Goal: Task Accomplishment & Management: Manage account settings

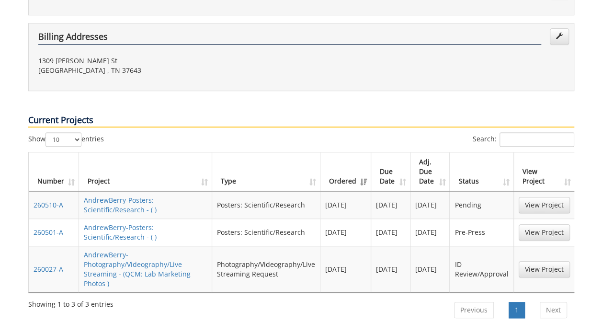
scroll to position [282, 0]
click at [535, 197] on link "View Project" at bounding box center [543, 205] width 51 height 16
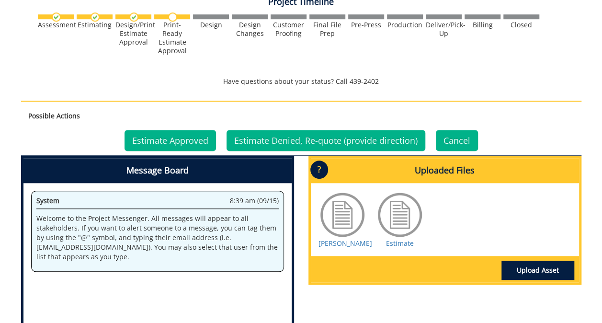
scroll to position [341, 0]
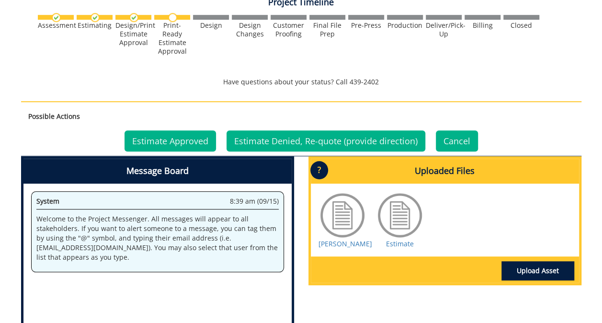
click at [395, 248] on div "Andrew Berry Estimate" at bounding box center [445, 219] width 268 height 73
drag, startPoint x: 395, startPoint y: 248, endPoint x: 397, endPoint y: 243, distance: 5.8
click at [397, 243] on div "Andrew Berry Estimate" at bounding box center [445, 219] width 268 height 73
click at [397, 243] on link "Estimate" at bounding box center [400, 243] width 28 height 9
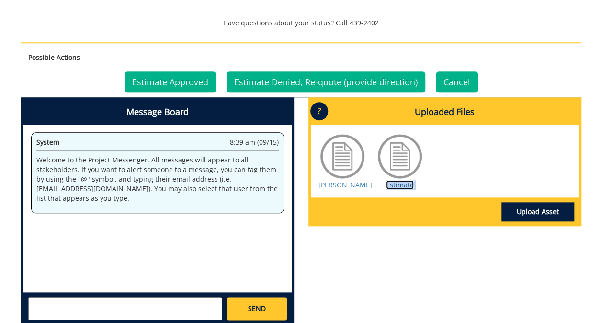
scroll to position [402, 0]
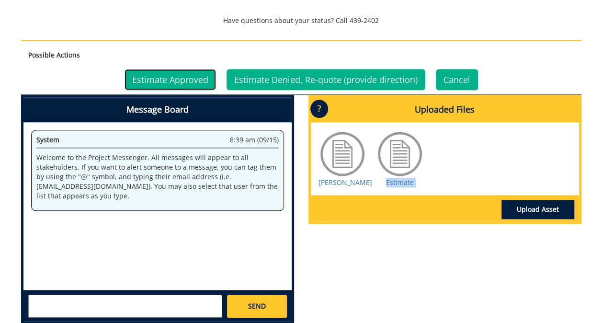
click at [187, 81] on link "Estimate Approved" at bounding box center [169, 79] width 91 height 21
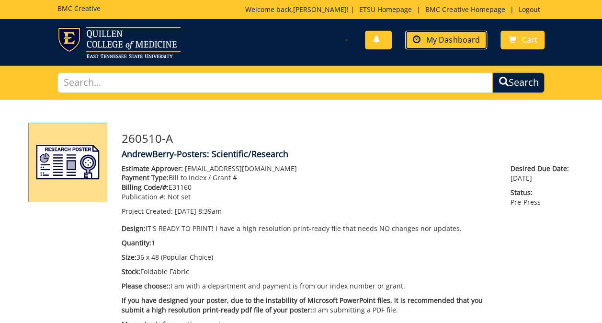
click at [438, 45] on span "My Dashboard" at bounding box center [452, 39] width 53 height 11
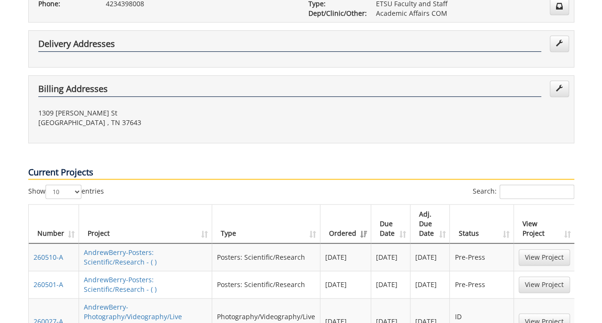
scroll to position [236, 0]
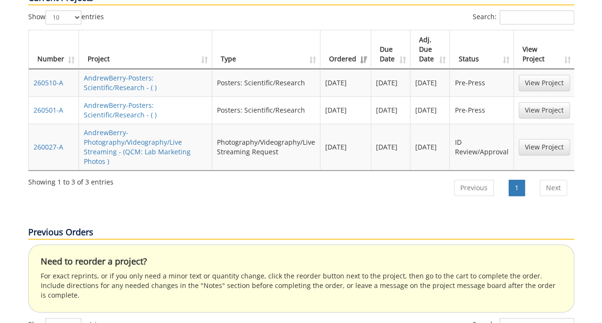
scroll to position [396, 0]
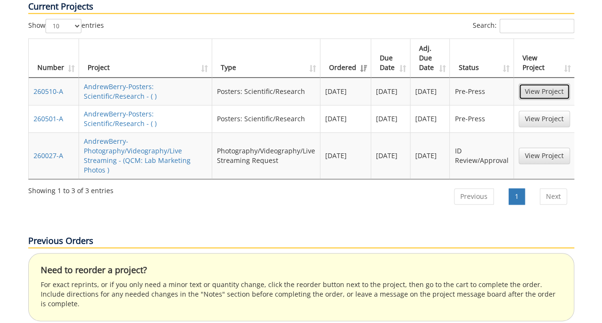
click at [551, 83] on link "View Project" at bounding box center [543, 91] width 51 height 16
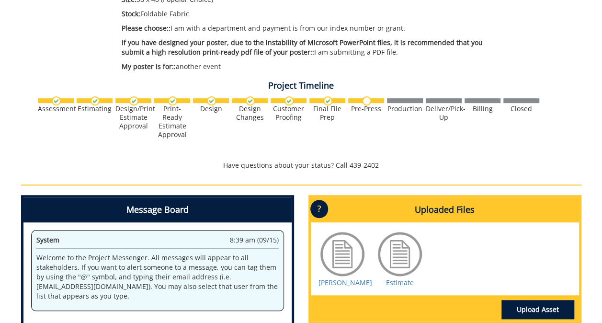
scroll to position [257, 0]
